Goal: Information Seeking & Learning: Check status

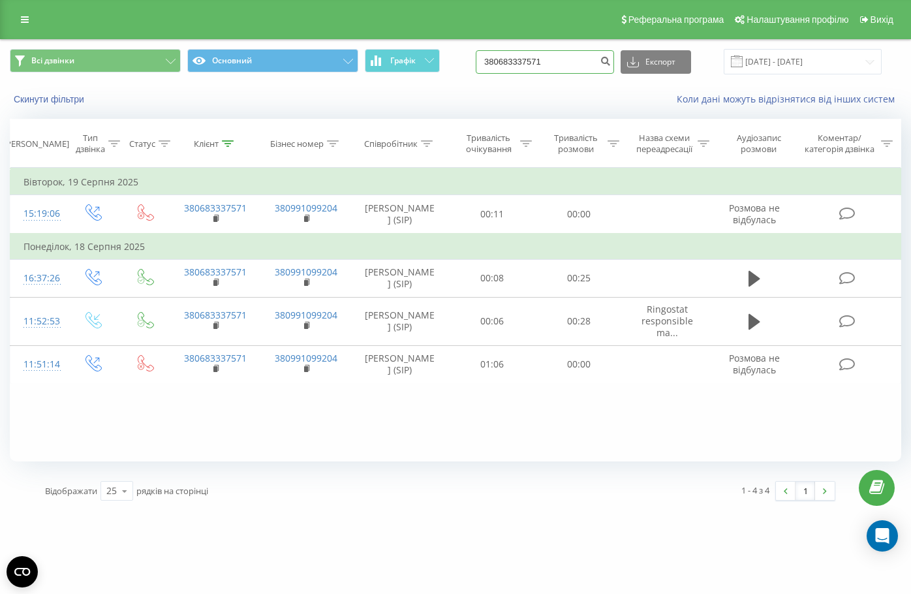
click at [522, 65] on input "380683337571" at bounding box center [545, 61] width 138 height 23
paste input "74711320"
type input "380674711320"
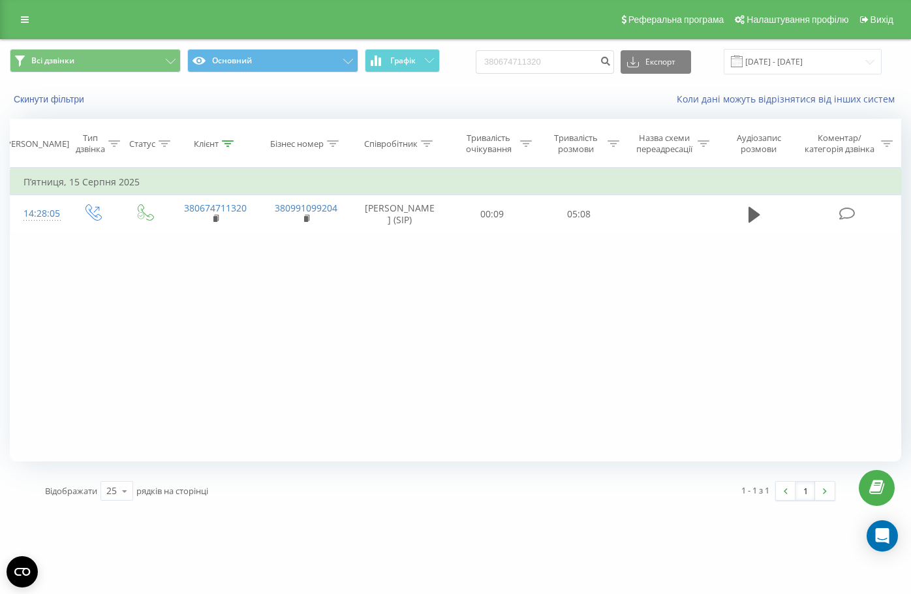
click at [22, 29] on div "Реферальна програма Налаштування профілю Вихід" at bounding box center [455, 19] width 911 height 39
click at [23, 22] on icon at bounding box center [25, 19] width 8 height 9
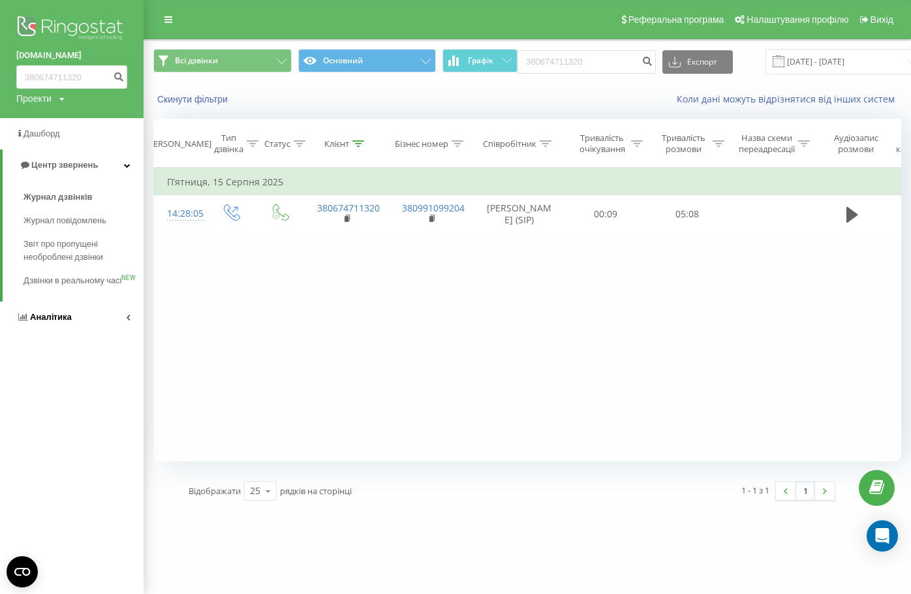
click at [61, 322] on span "Аналiтика" at bounding box center [51, 317] width 42 height 10
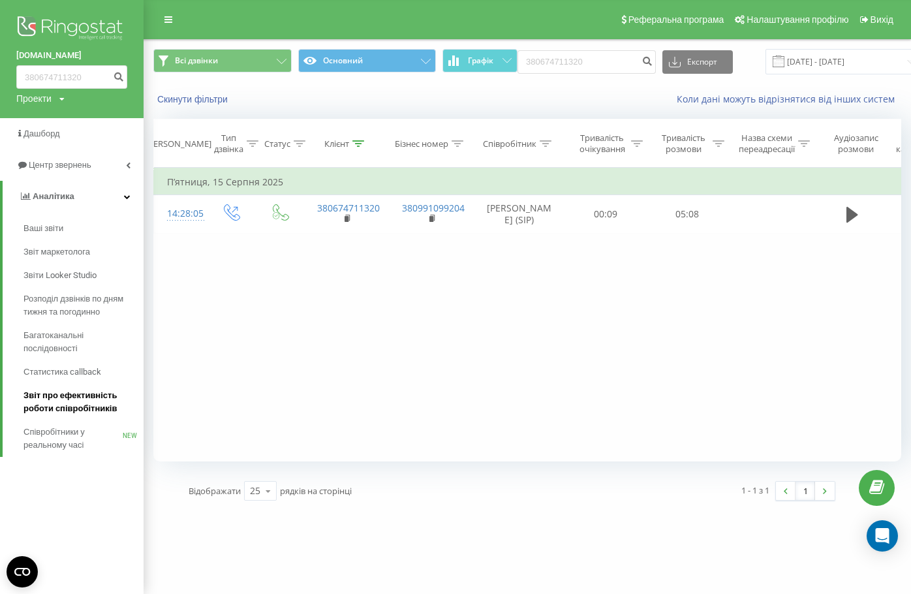
click at [70, 395] on span "Звіт про ефективність роботи співробітників" at bounding box center [80, 402] width 114 height 26
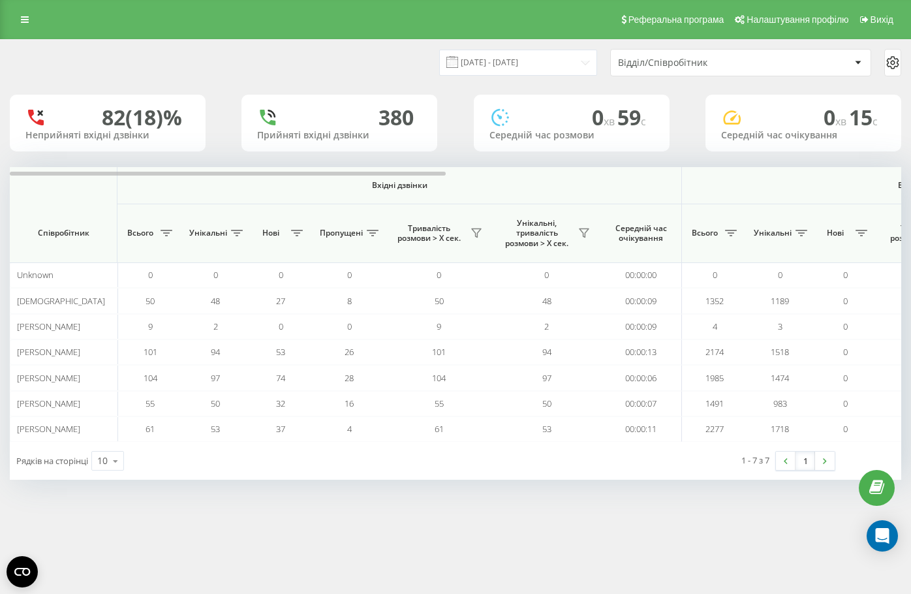
drag, startPoint x: 496, startPoint y: 171, endPoint x: 504, endPoint y: 147, distance: 25.4
click at [496, 171] on div at bounding box center [455, 172] width 891 height 10
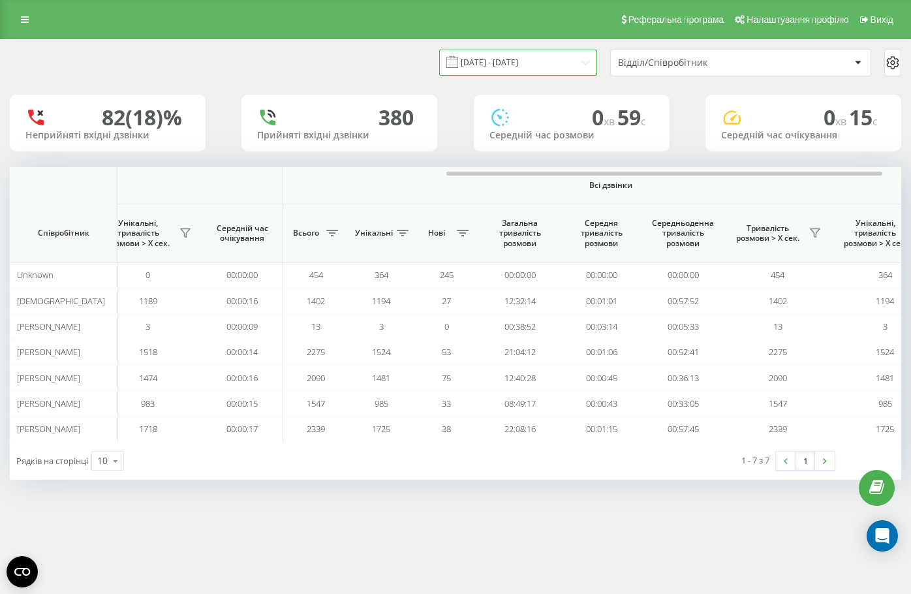
click at [527, 61] on input "[DATE] - [DATE]" at bounding box center [518, 62] width 158 height 25
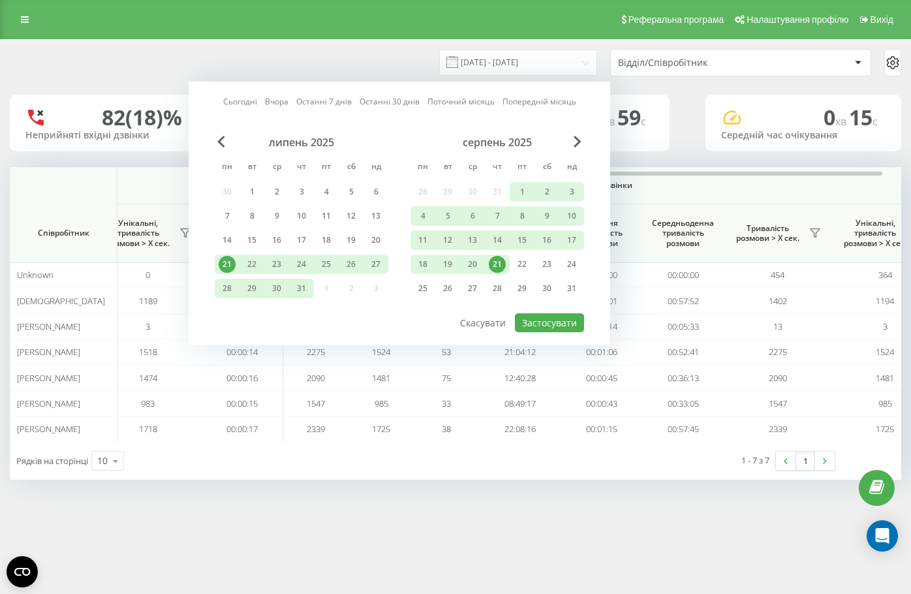
click at [496, 264] on div "21" at bounding box center [497, 264] width 17 height 17
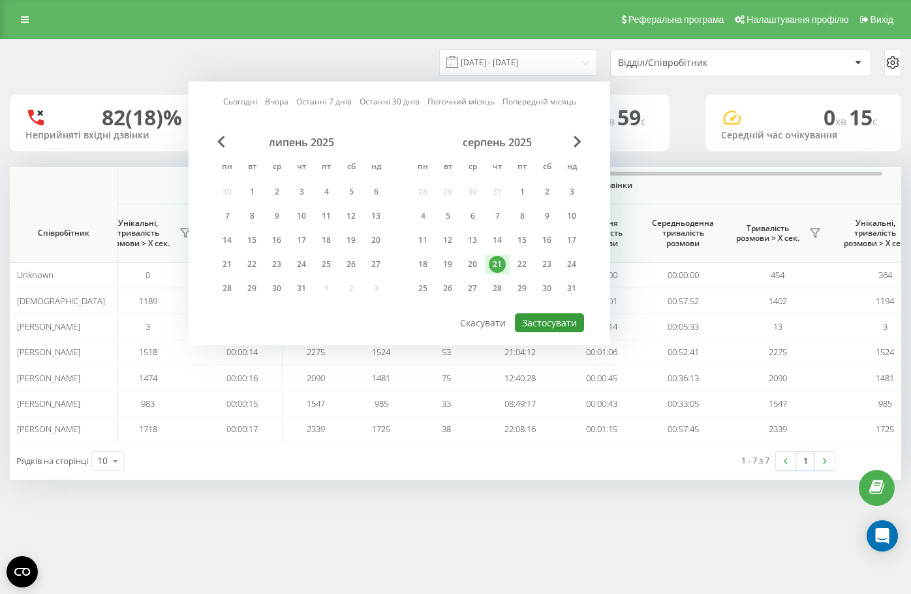
click at [551, 327] on button "Застосувати" at bounding box center [549, 322] width 69 height 19
type input "21.08.2025 - 21.08.2025"
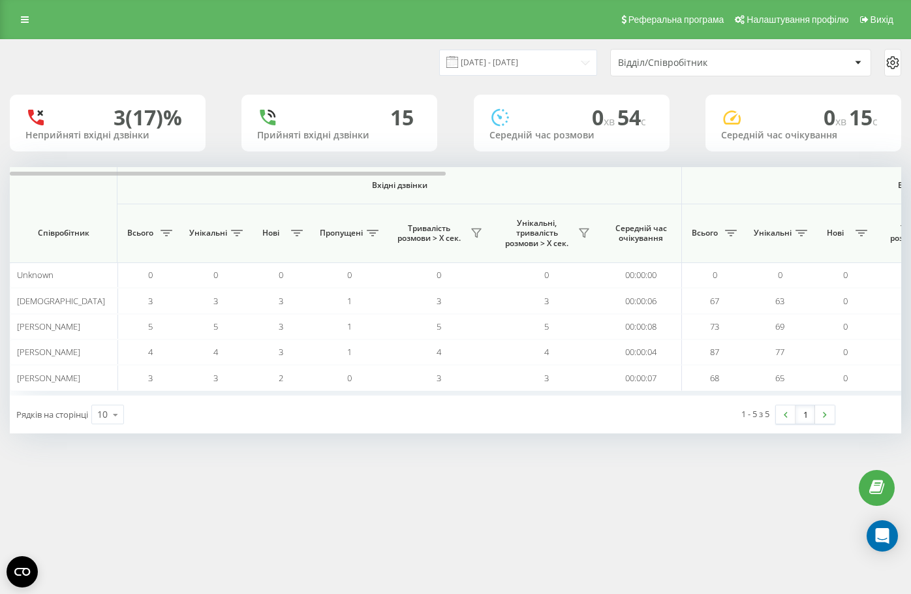
click at [538, 177] on th "Вхідні дзвінки" at bounding box center [399, 185] width 564 height 37
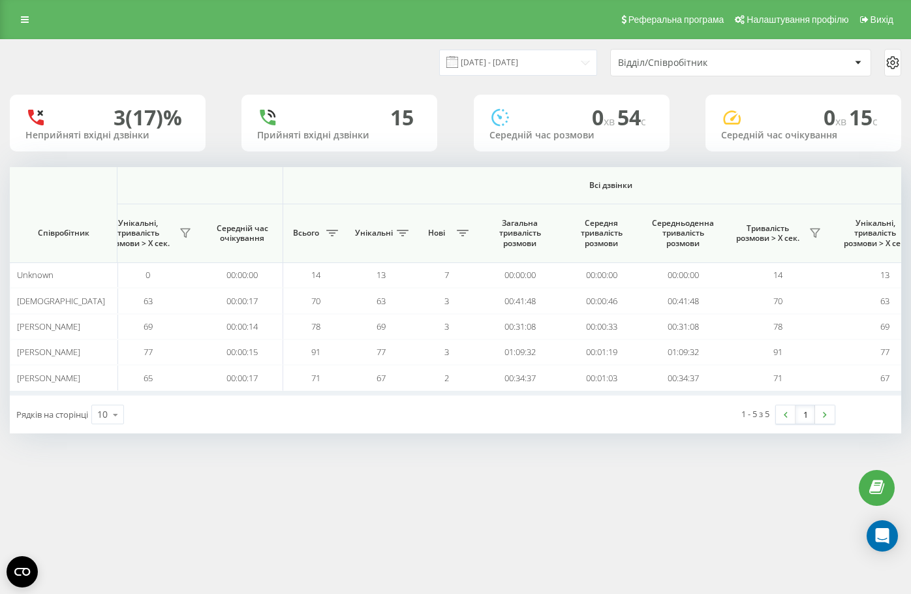
click at [471, 63] on input "21.08.2025 - 21.08.2025" at bounding box center [518, 62] width 158 height 25
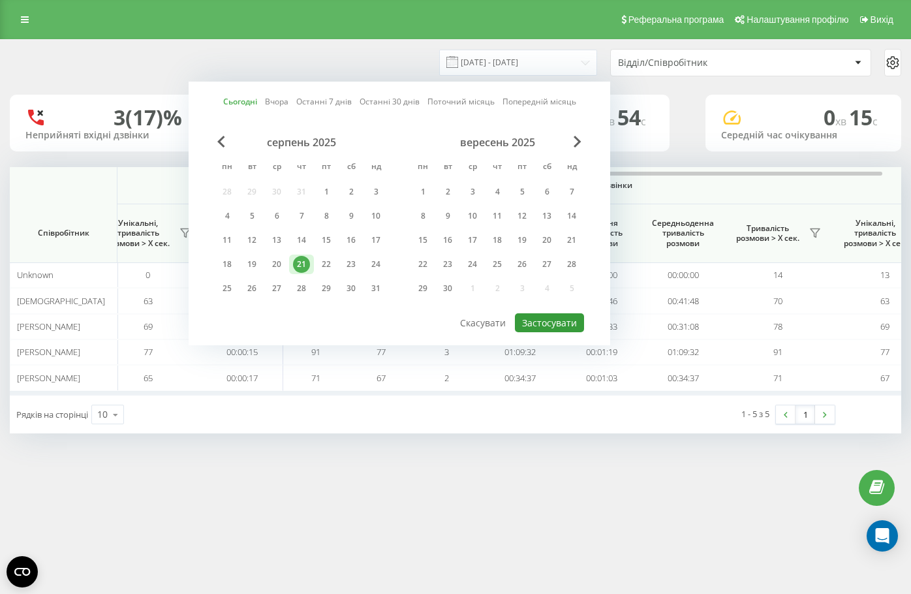
click at [564, 321] on button "Застосувати" at bounding box center [549, 322] width 69 height 19
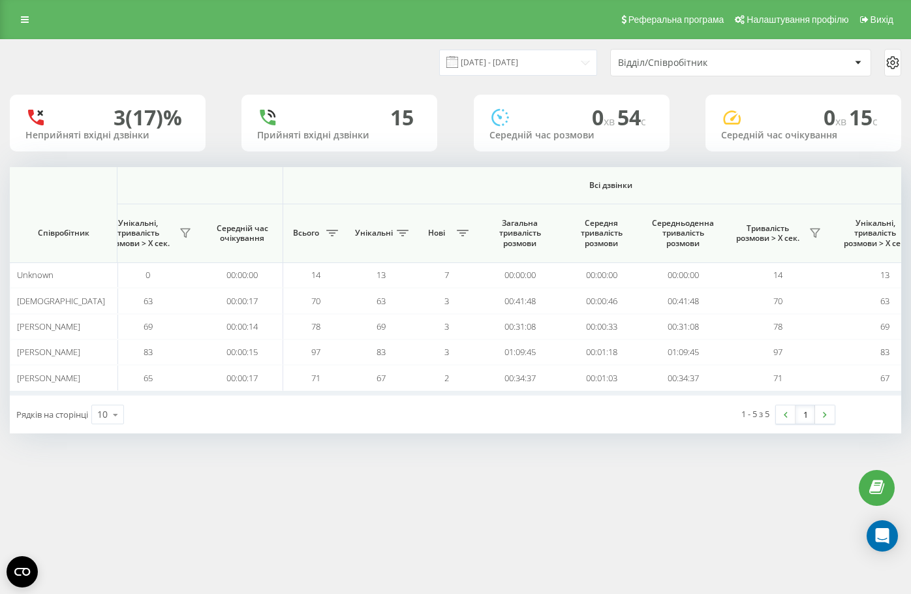
click at [513, 67] on input "21.08.2025 - 21.08.2025" at bounding box center [518, 62] width 158 height 25
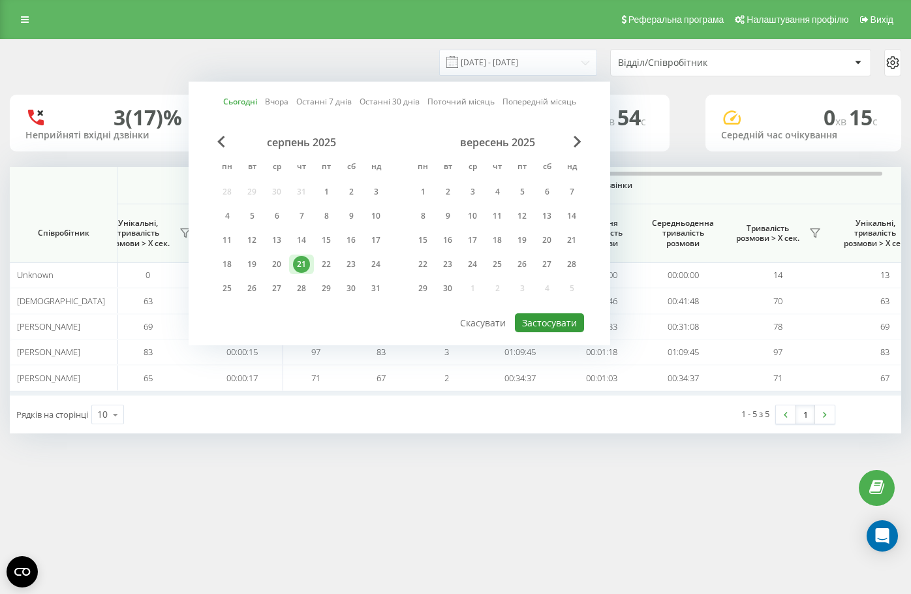
click at [556, 318] on button "Застосувати" at bounding box center [549, 322] width 69 height 19
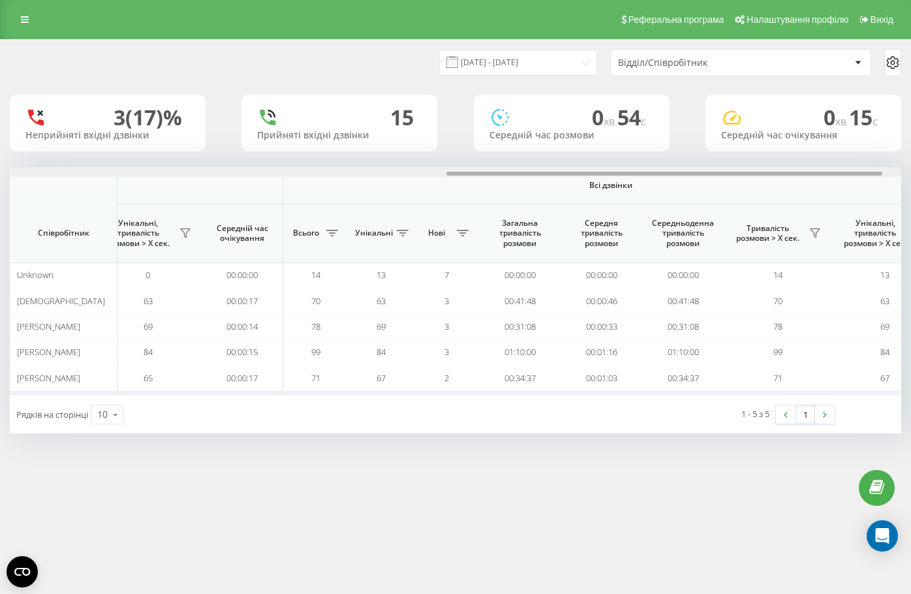
click at [502, 176] on div at bounding box center [455, 172] width 891 height 10
click at [488, 71] on input "21.08.2025 - 21.08.2025" at bounding box center [518, 62] width 158 height 25
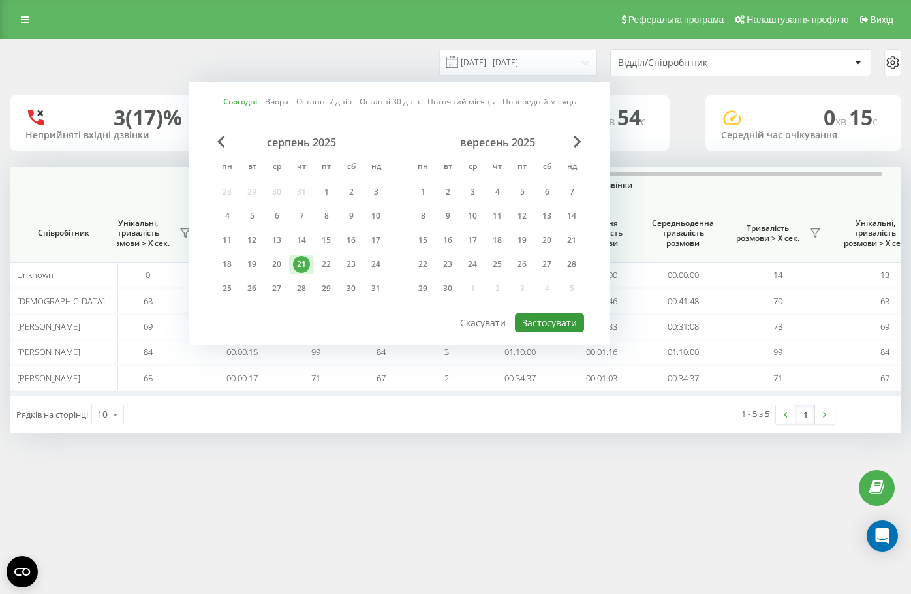
click at [560, 320] on button "Застосувати" at bounding box center [549, 322] width 69 height 19
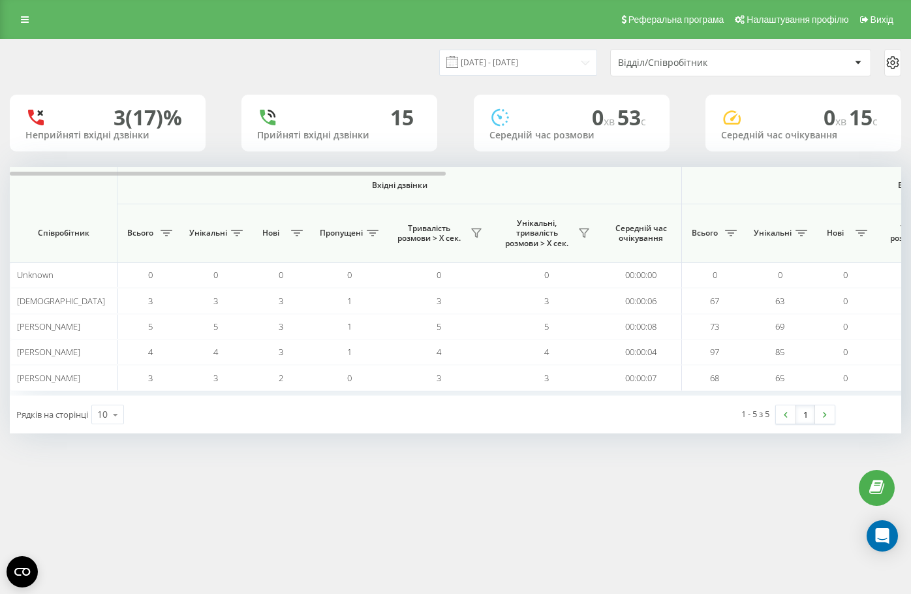
click at [664, 165] on div "21.08.2025 - 21.08.2025 Відділ/Співробітник 3 (17)% Неприйняті вхідні дзвінки 1…" at bounding box center [455, 236] width 891 height 393
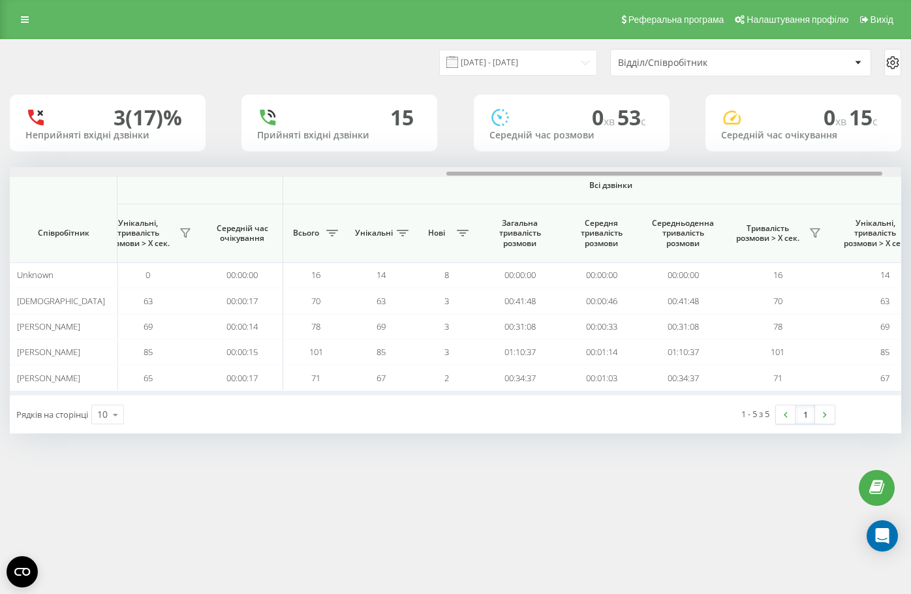
click at [669, 175] on div at bounding box center [455, 172] width 891 height 10
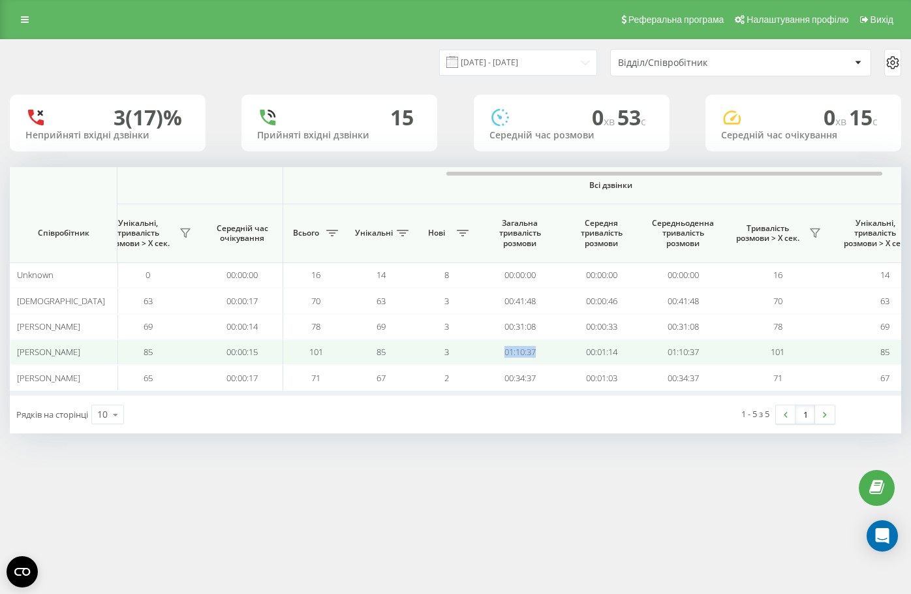
drag, startPoint x: 537, startPoint y: 355, endPoint x: 502, endPoint y: 354, distance: 34.6
click at [502, 354] on td "01:10:37" at bounding box center [520, 351] width 82 height 25
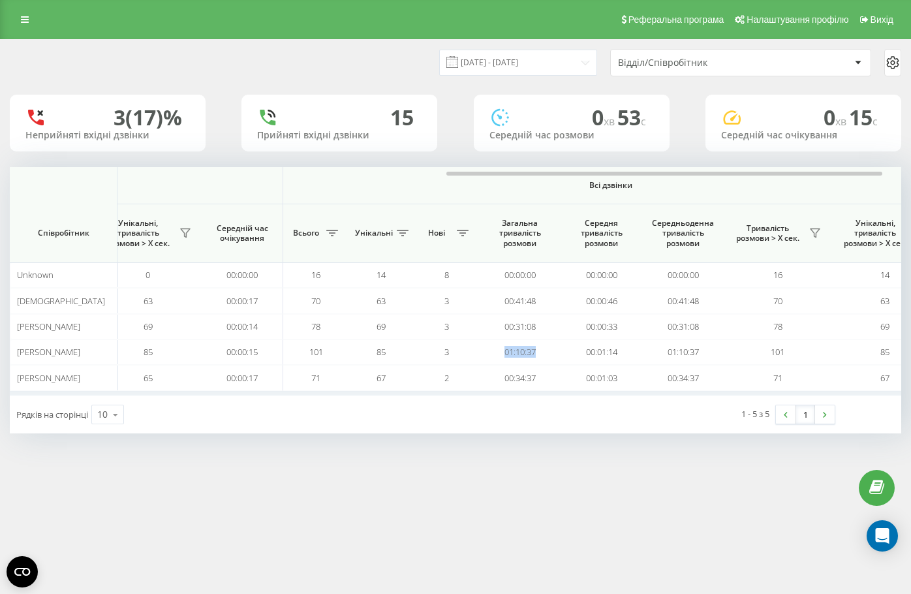
copy td "01:10:37"
click at [24, 20] on icon at bounding box center [25, 19] width 8 height 9
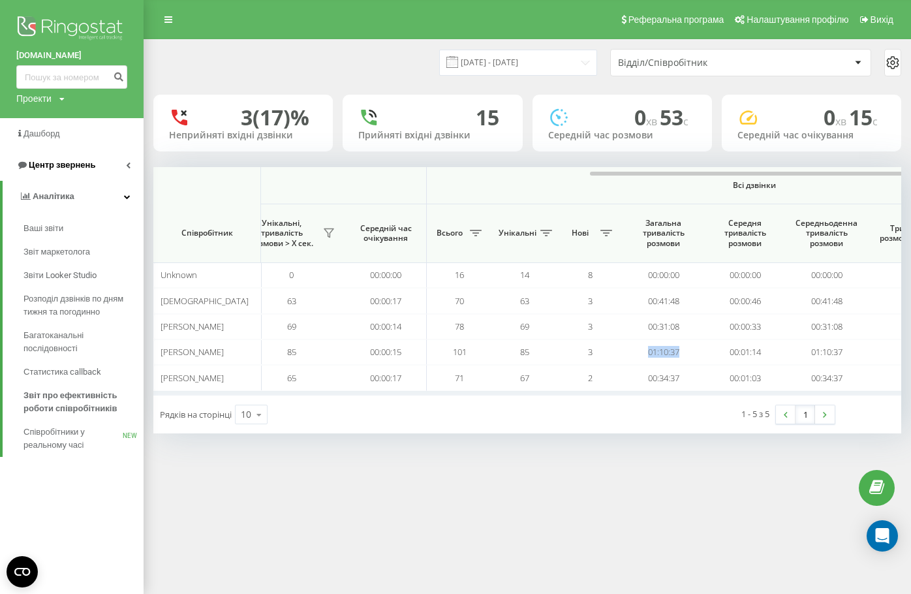
click at [70, 163] on span "Центр звернень" at bounding box center [62, 165] width 67 height 10
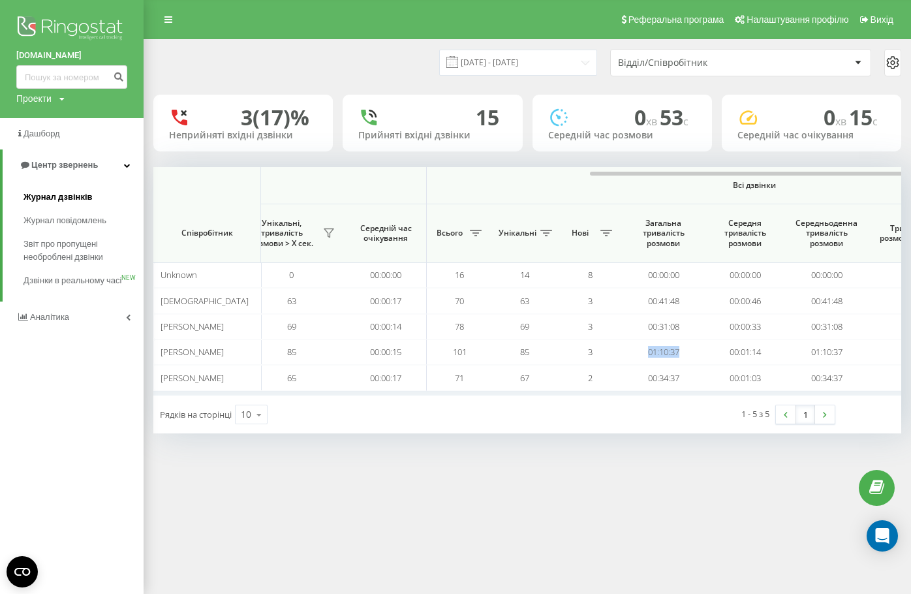
click at [74, 199] on span "Журнал дзвінків" at bounding box center [57, 196] width 69 height 13
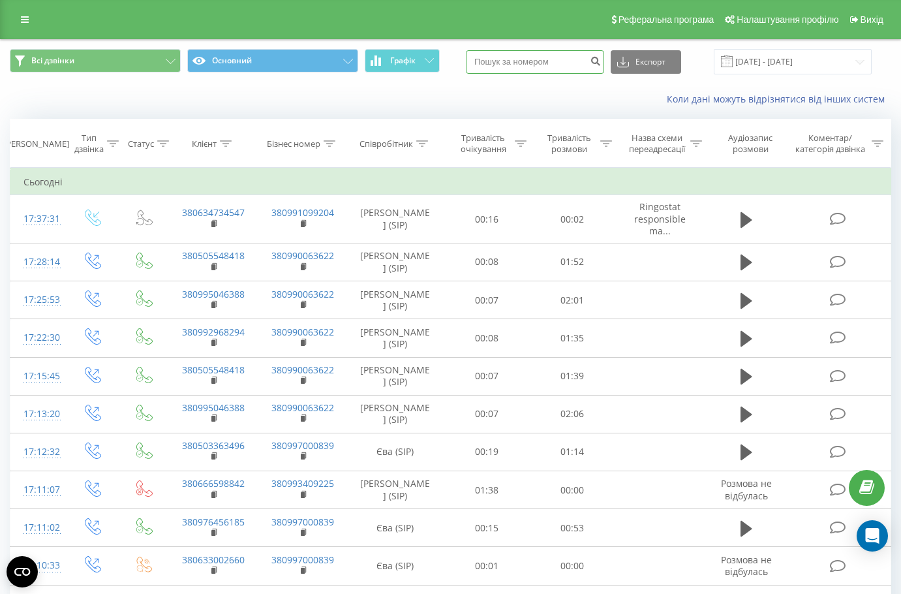
drag, startPoint x: 0, startPoint y: 0, endPoint x: 568, endPoint y: 60, distance: 570.7
click at [568, 60] on input at bounding box center [535, 61] width 138 height 23
paste input "380634734547"
type input "380634734547"
click at [601, 62] on icon "submit" at bounding box center [595, 59] width 11 height 8
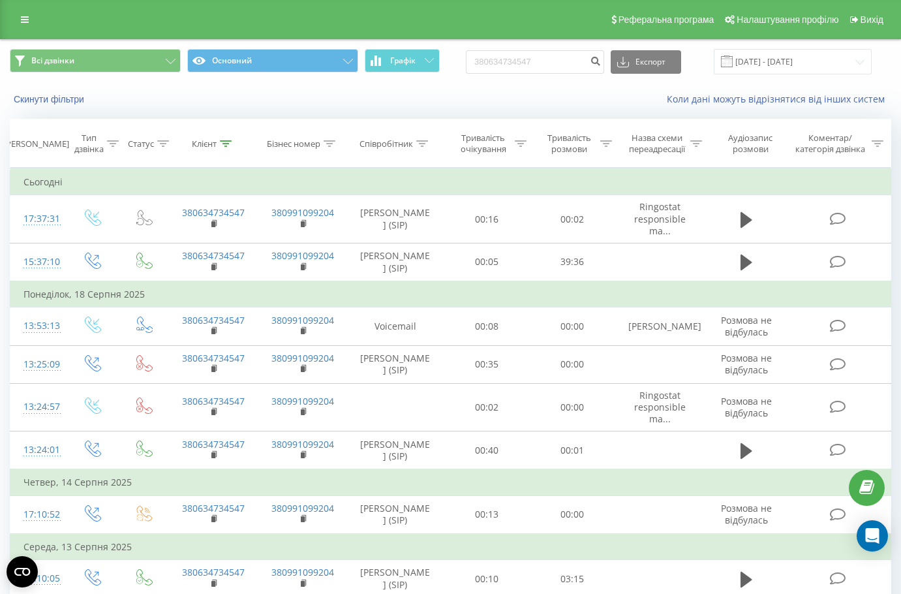
click at [337, 103] on div "Скинути фільтри" at bounding box center [169, 99] width 337 height 13
click at [327, 104] on div "Скинути фільтри" at bounding box center [169, 99] width 337 height 13
click at [284, 85] on div "Скинути фільтри Коли дані можуть відрізнятися вiд інших систем" at bounding box center [451, 99] width 900 height 31
